Goal: Information Seeking & Learning: Learn about a topic

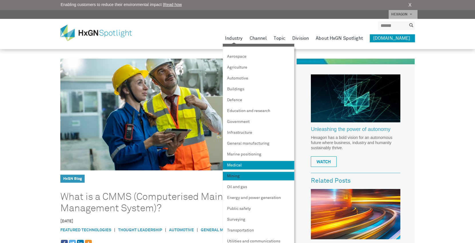
scroll to position [22, 0]
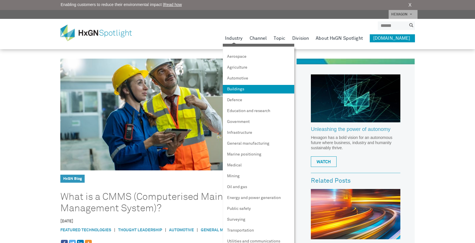
click at [249, 88] on link "Buildings" at bounding box center [259, 89] width 72 height 9
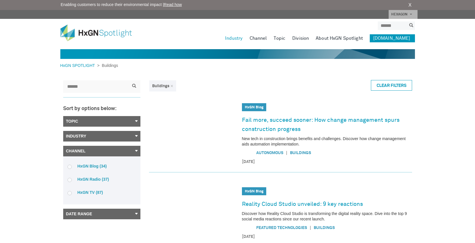
click at [135, 121] on link "Topic" at bounding box center [101, 121] width 77 height 11
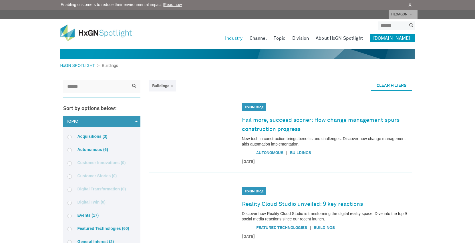
click at [138, 121] on link "Topic" at bounding box center [101, 121] width 77 height 11
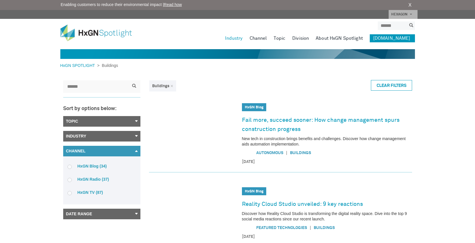
click at [138, 121] on link "Topic" at bounding box center [101, 121] width 77 height 11
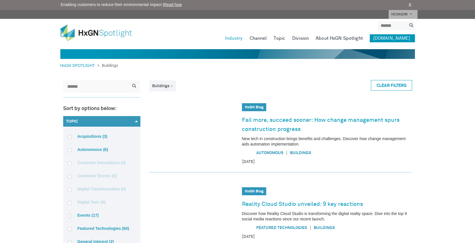
click at [137, 122] on link "Topic" at bounding box center [101, 121] width 77 height 11
